Goal: Information Seeking & Learning: Learn about a topic

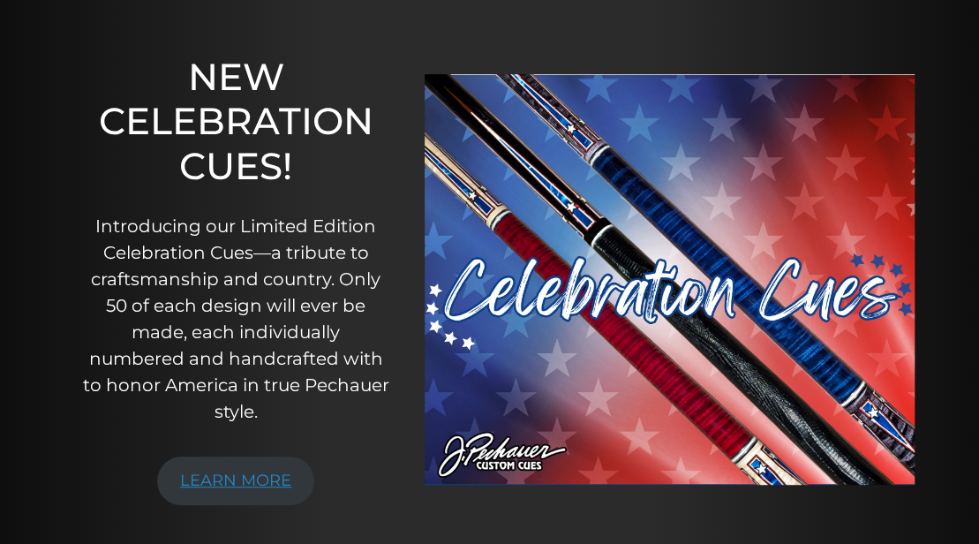
scroll to position [214, 0]
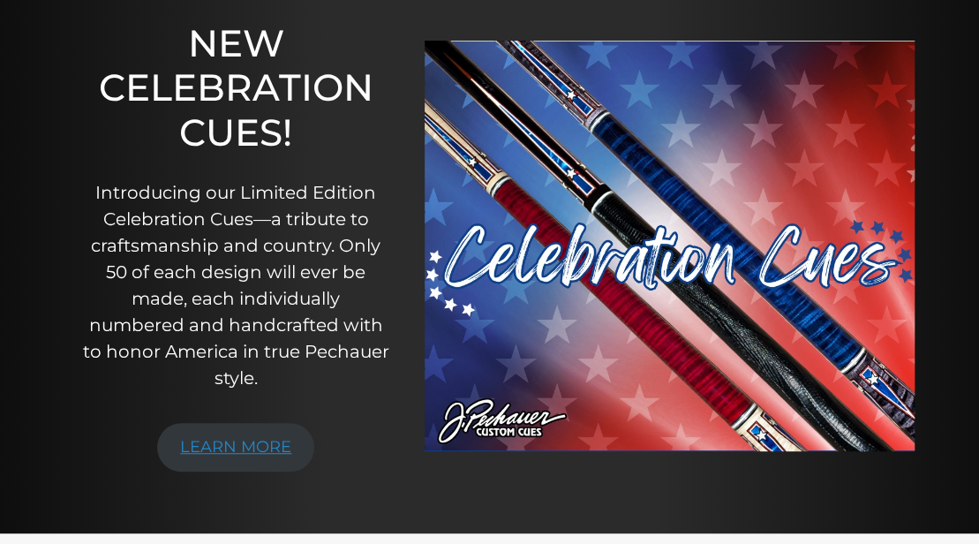
click at [239, 447] on link "LEARN MORE" at bounding box center [235, 447] width 157 height 49
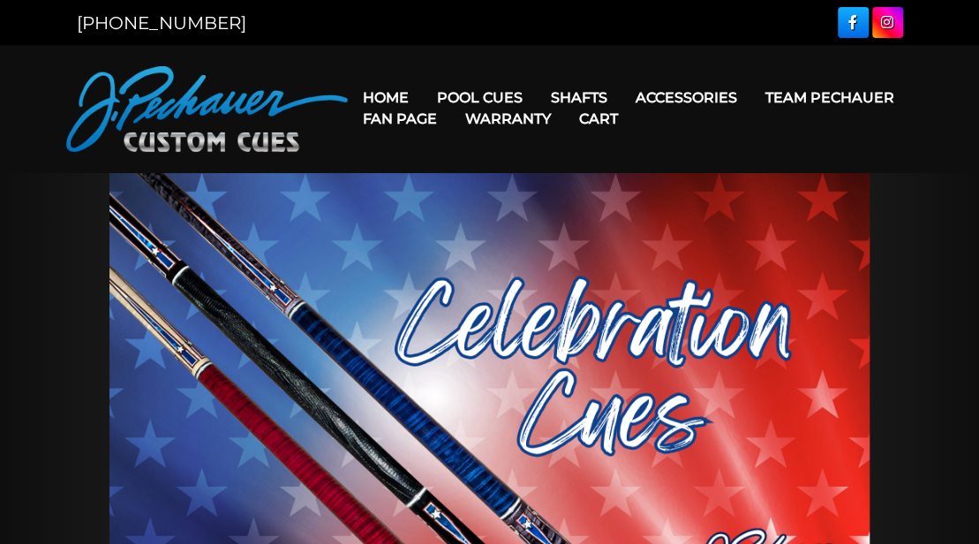
click at [750, 98] on link "Team Pechauer" at bounding box center [828, 97] width 157 height 45
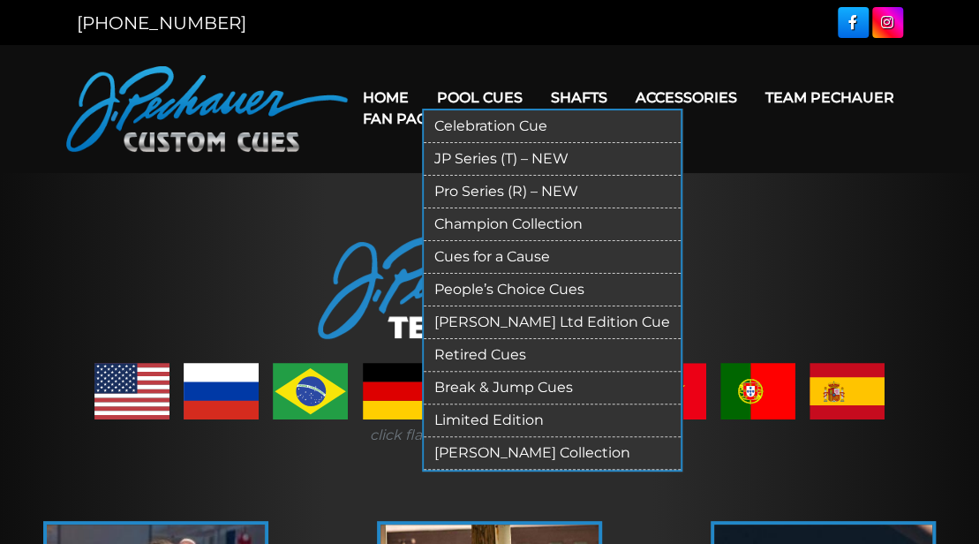
click at [487, 157] on link "JP Series (T) – NEW" at bounding box center [552, 159] width 257 height 33
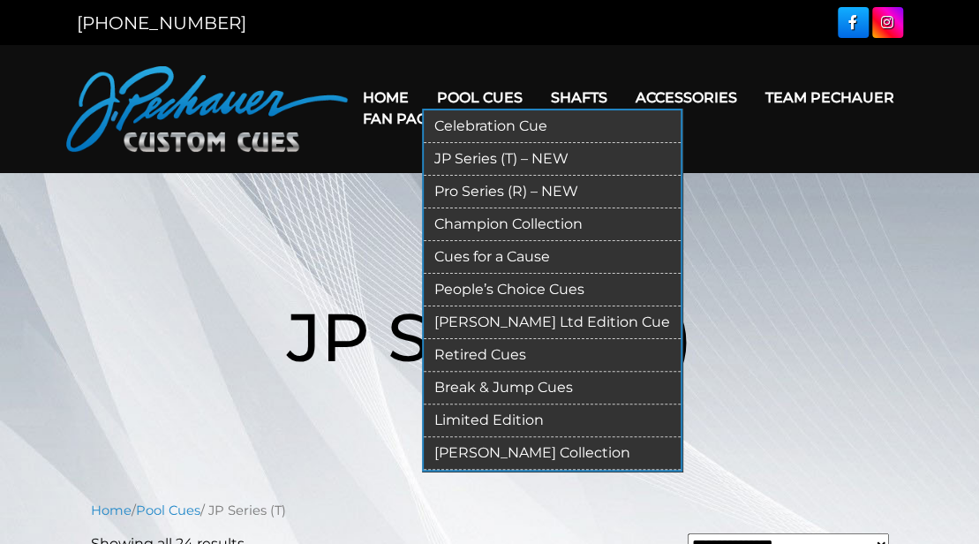
click at [487, 193] on link "Pro Series (R) – NEW" at bounding box center [552, 192] width 257 height 33
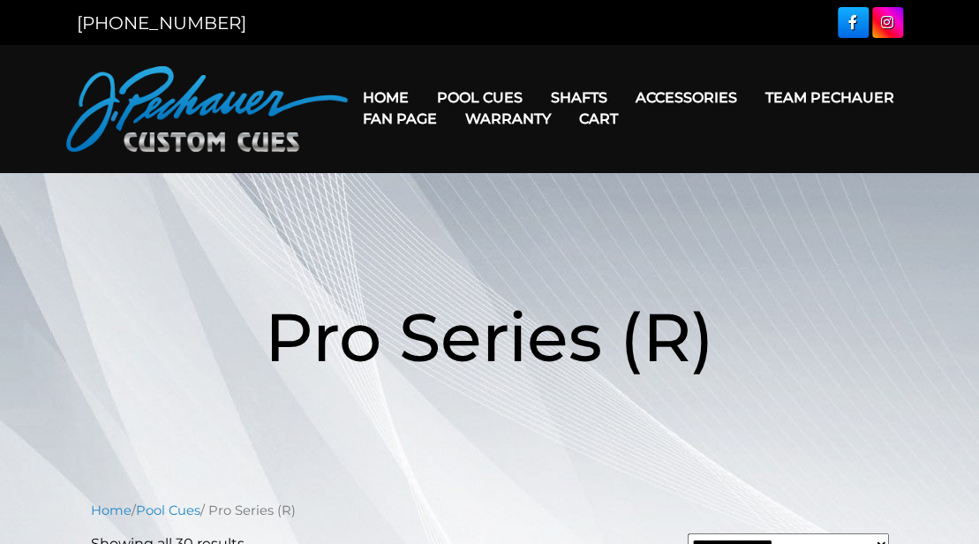
click at [750, 100] on link "Team Pechauer" at bounding box center [828, 97] width 157 height 45
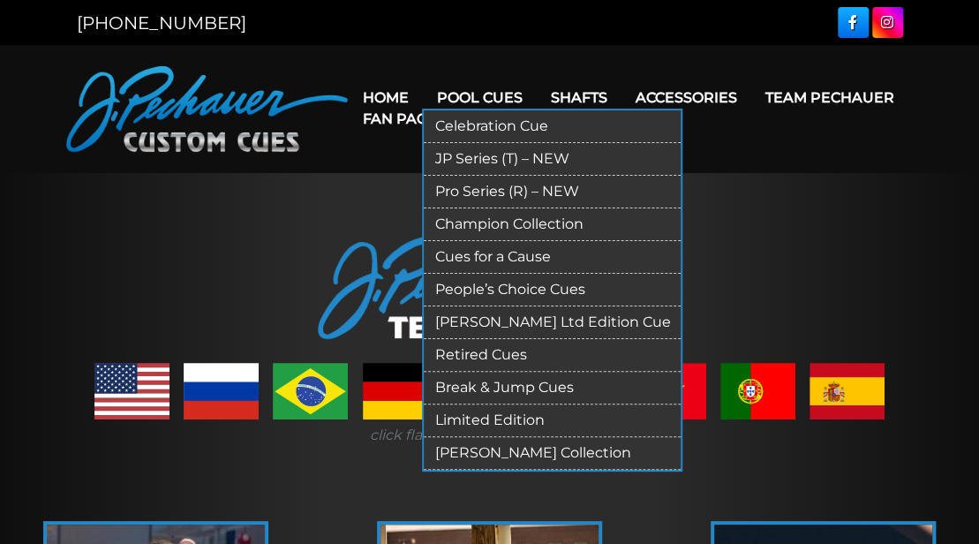
click at [505, 357] on link "Retired Cues" at bounding box center [552, 355] width 257 height 33
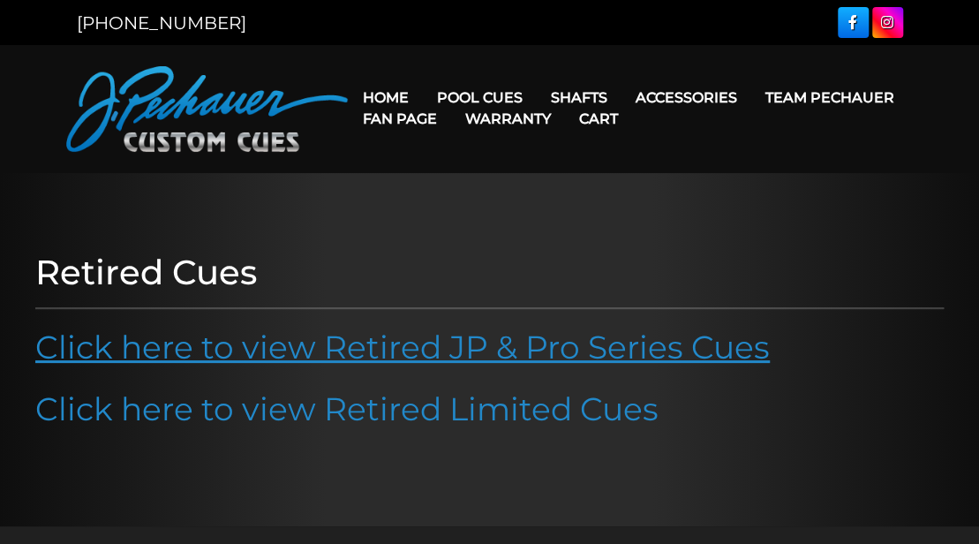
click at [423, 347] on link "Click here to view Retired JP & Pro Series Cues" at bounding box center [402, 346] width 734 height 39
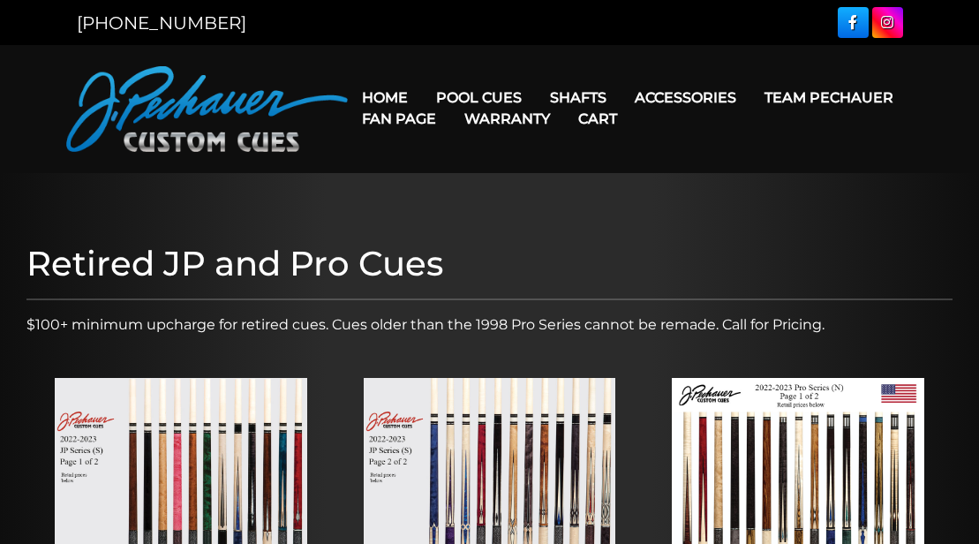
scroll to position [214, 0]
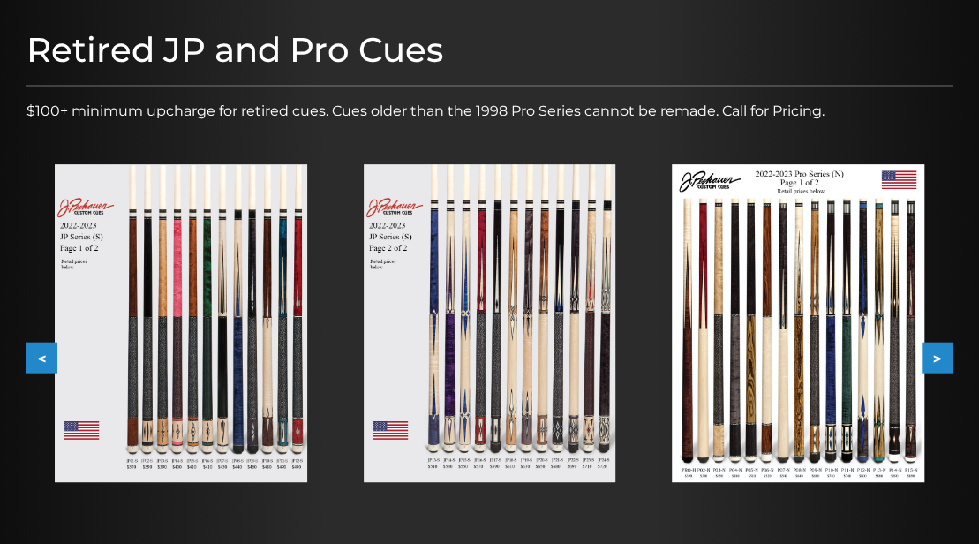
click at [248, 406] on img at bounding box center [181, 323] width 252 height 318
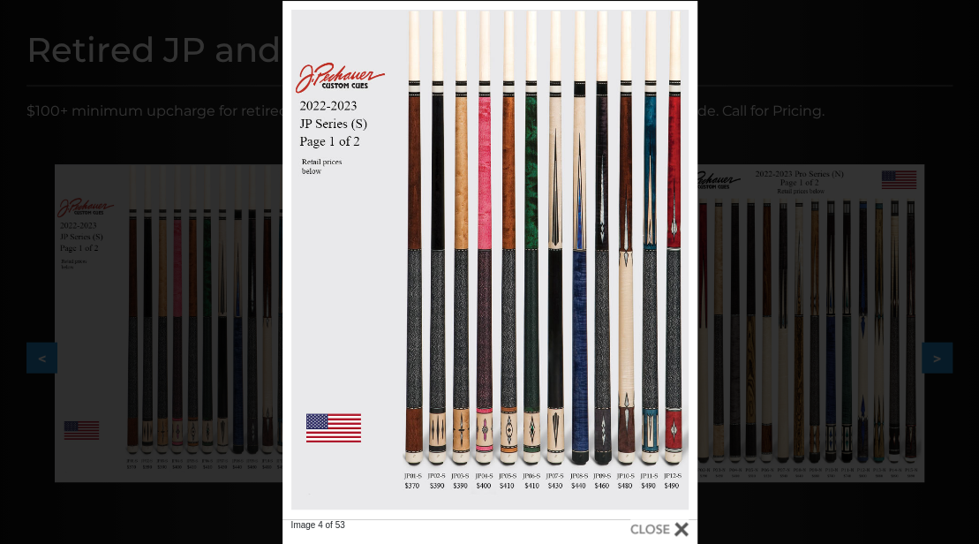
click at [728, 27] on div "Image 4 of 53" at bounding box center [489, 273] width 979 height 544
